Goal: Information Seeking & Learning: Learn about a topic

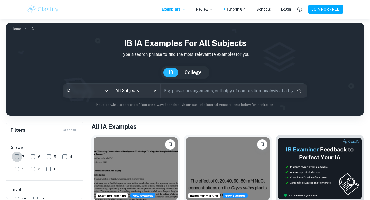
click at [18, 157] on input "7" at bounding box center [17, 157] width 10 height 10
checkbox input "true"
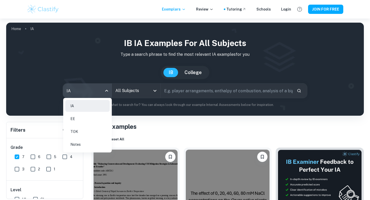
click at [88, 94] on body "We value your privacy We use cookies to enhance your browsing experience, serve…" at bounding box center [185, 118] width 370 height 200
click at [174, 88] on div at bounding box center [185, 100] width 370 height 200
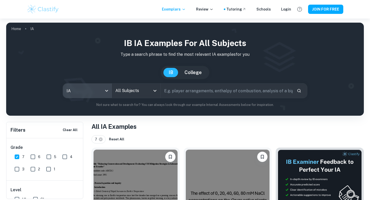
click at [174, 95] on input "text" at bounding box center [227, 90] width 132 height 14
type input "business"
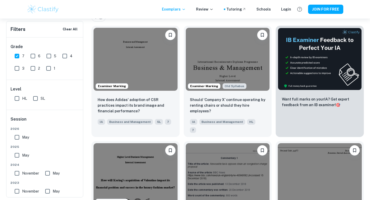
scroll to position [131, 0]
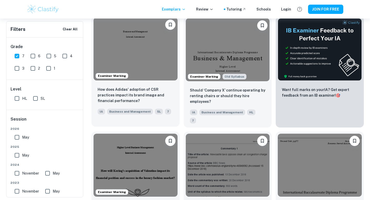
click at [153, 75] on img at bounding box center [136, 48] width 84 height 63
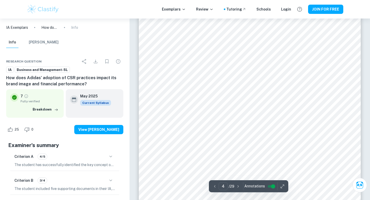
scroll to position [1060, 0]
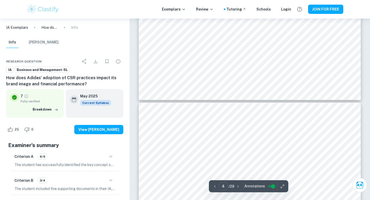
type input "5"
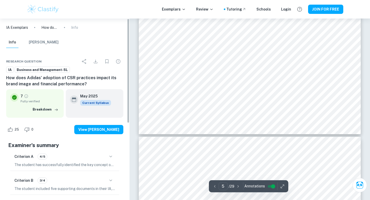
scroll to position [1563, 0]
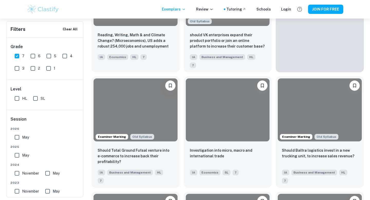
scroll to position [131, 0]
